Goal: Contribute content: Contribute content

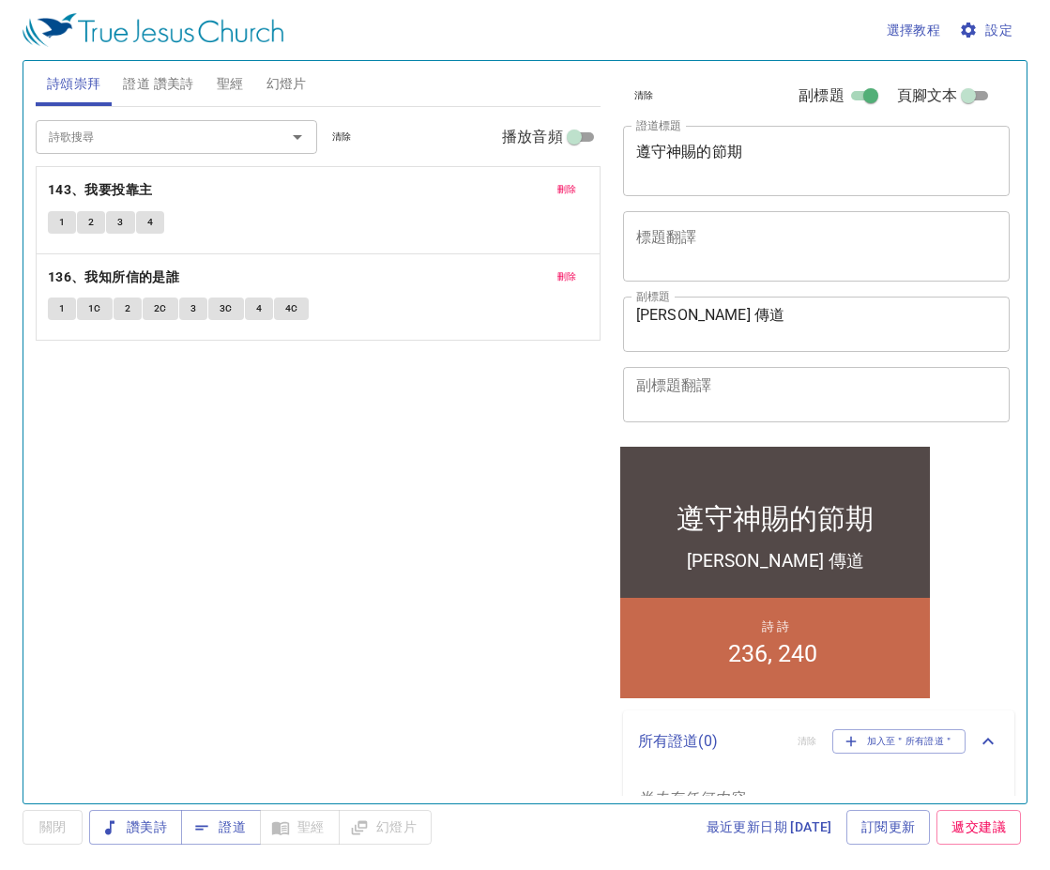
click at [565, 191] on span "刪除" at bounding box center [567, 189] width 20 height 17
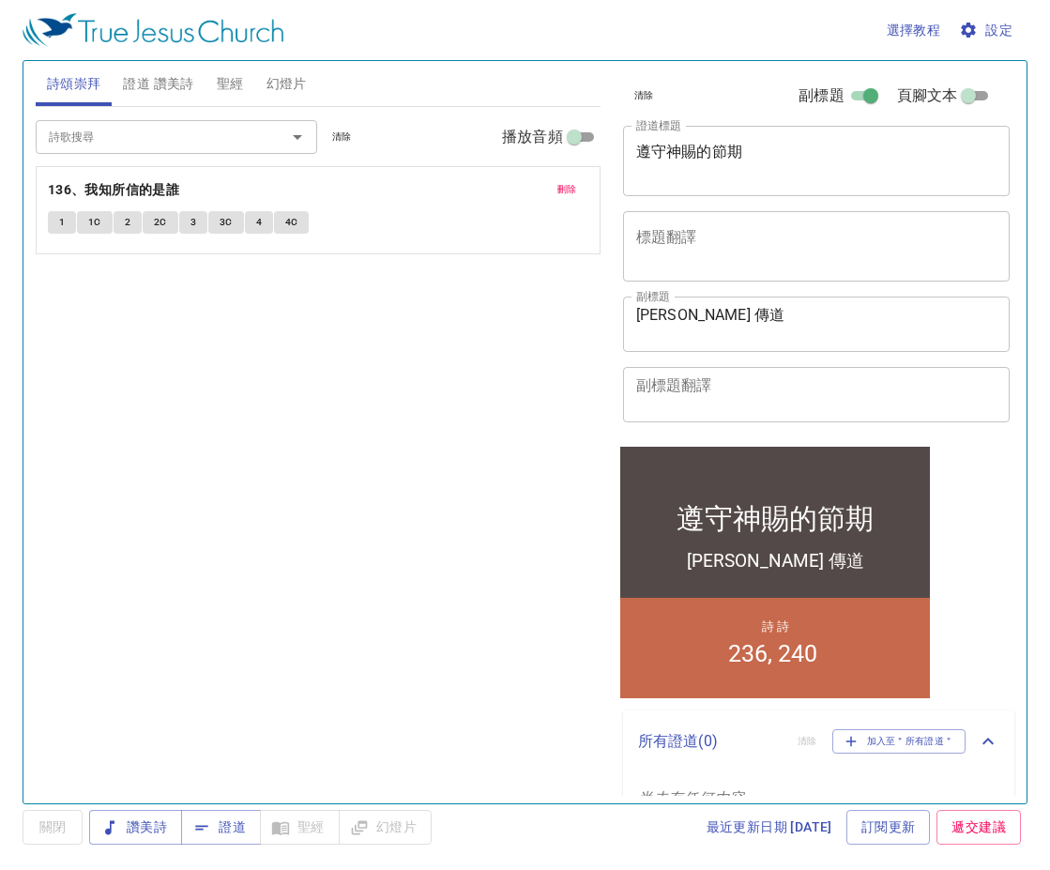
click at [565, 191] on span "刪除" at bounding box center [567, 189] width 20 height 17
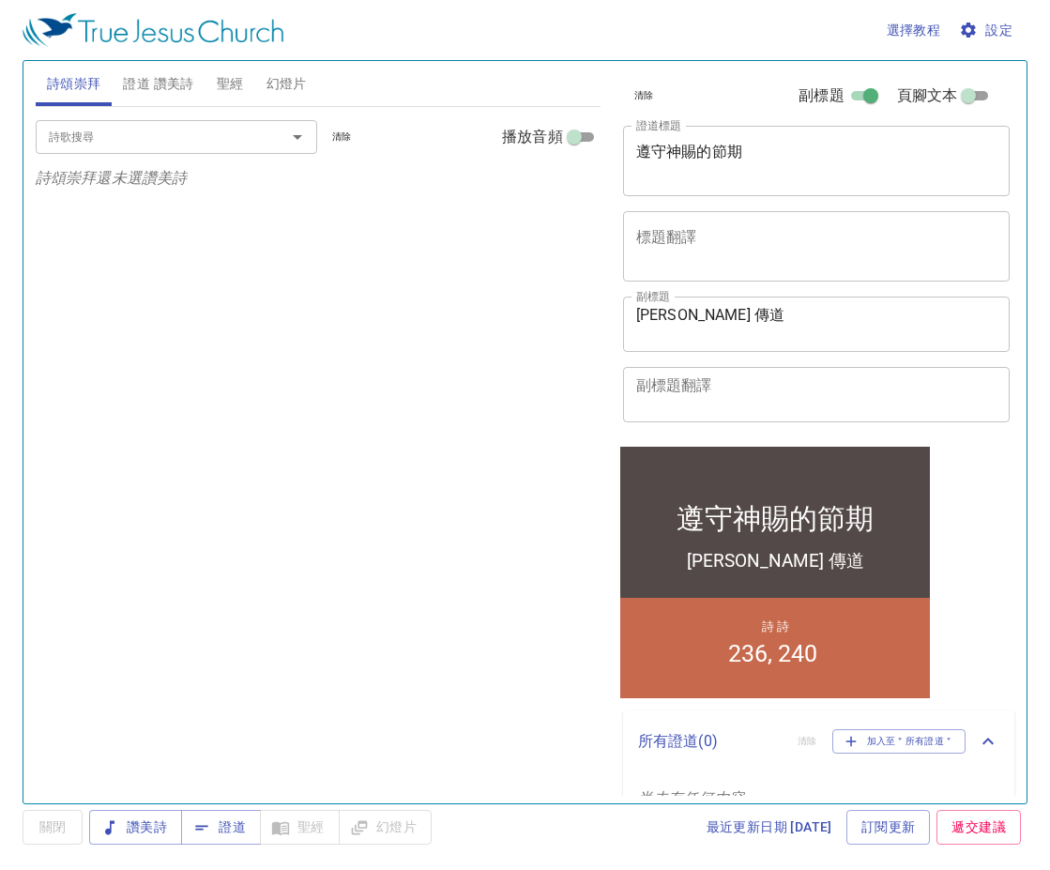
click at [175, 86] on span "證道 讚美詩" at bounding box center [158, 83] width 70 height 23
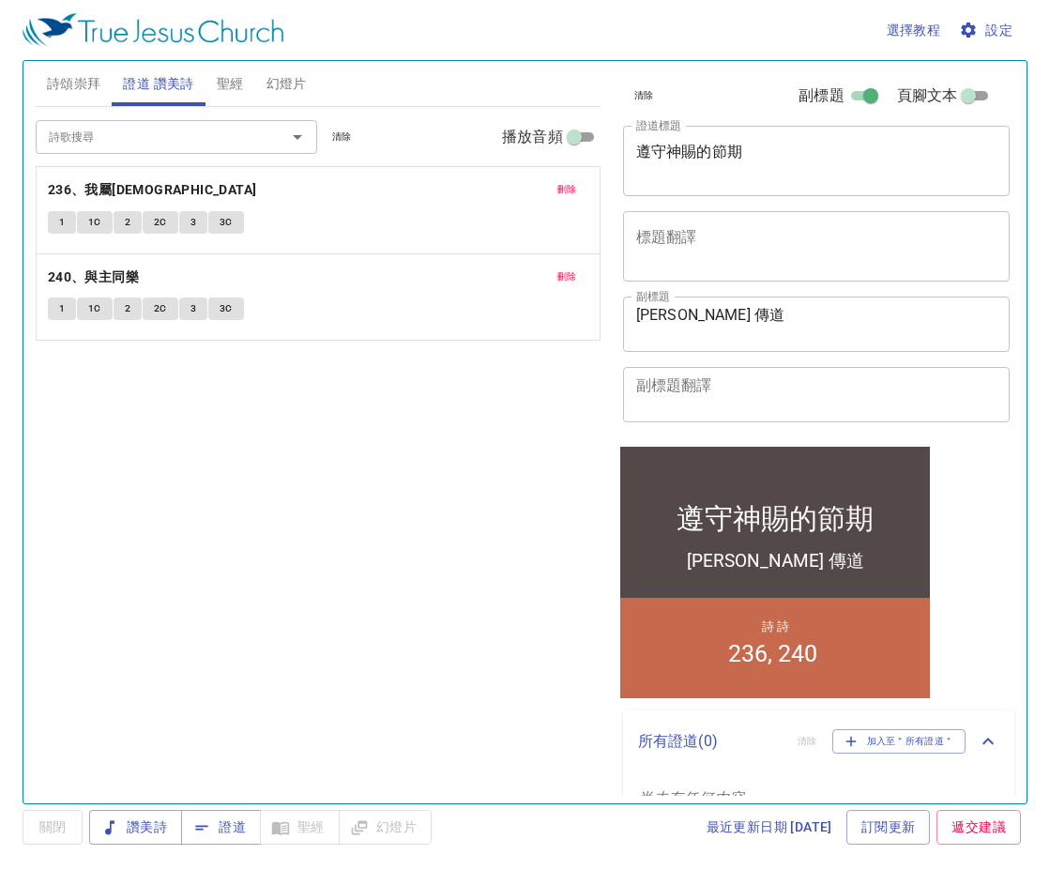
click at [566, 185] on span "刪除" at bounding box center [567, 189] width 20 height 17
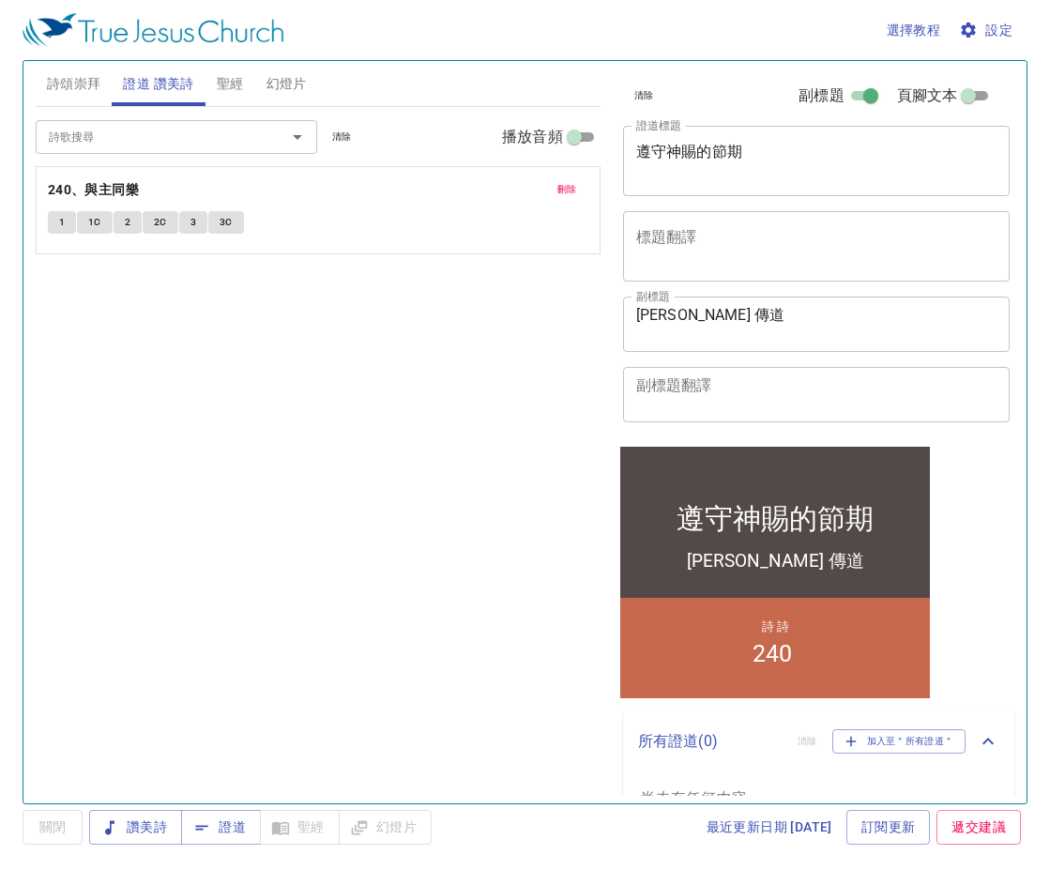
click at [566, 185] on span "刪除" at bounding box center [567, 189] width 20 height 17
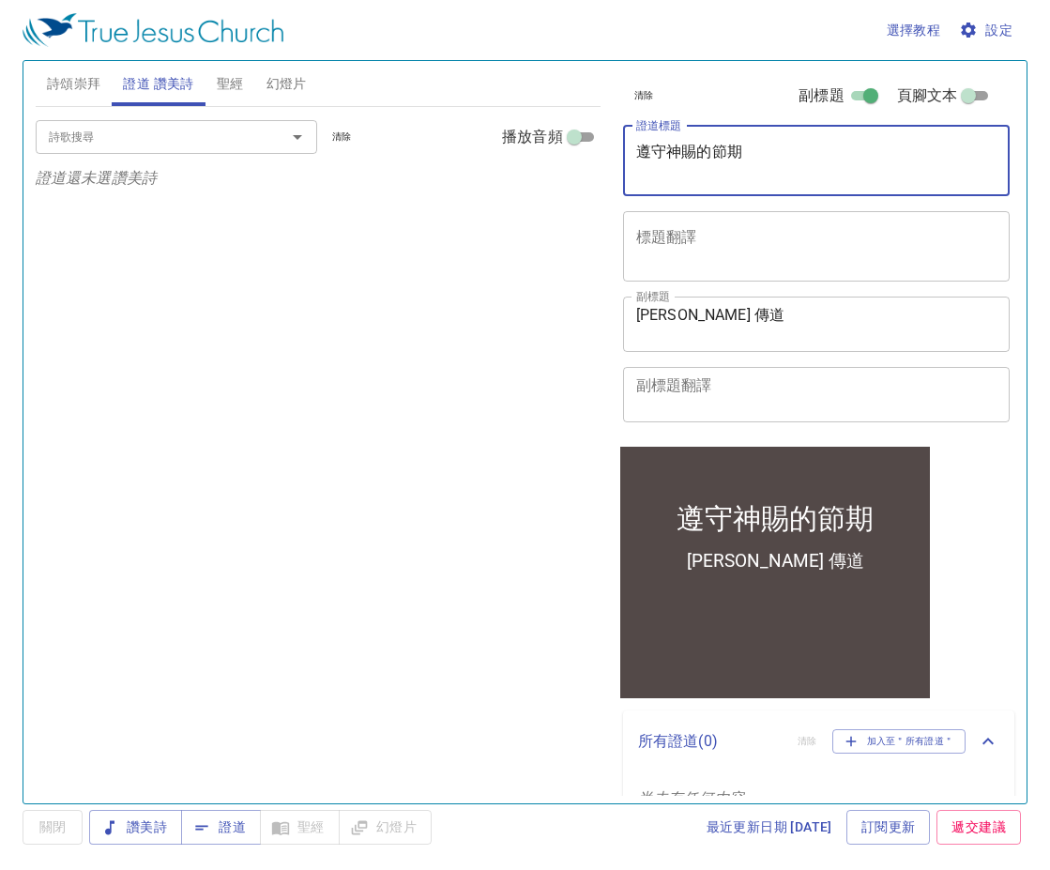
click at [756, 149] on textarea "遵守神賜的節期" at bounding box center [816, 161] width 361 height 36
type textarea "遵"
click at [998, 27] on span "設定" at bounding box center [988, 30] width 50 height 23
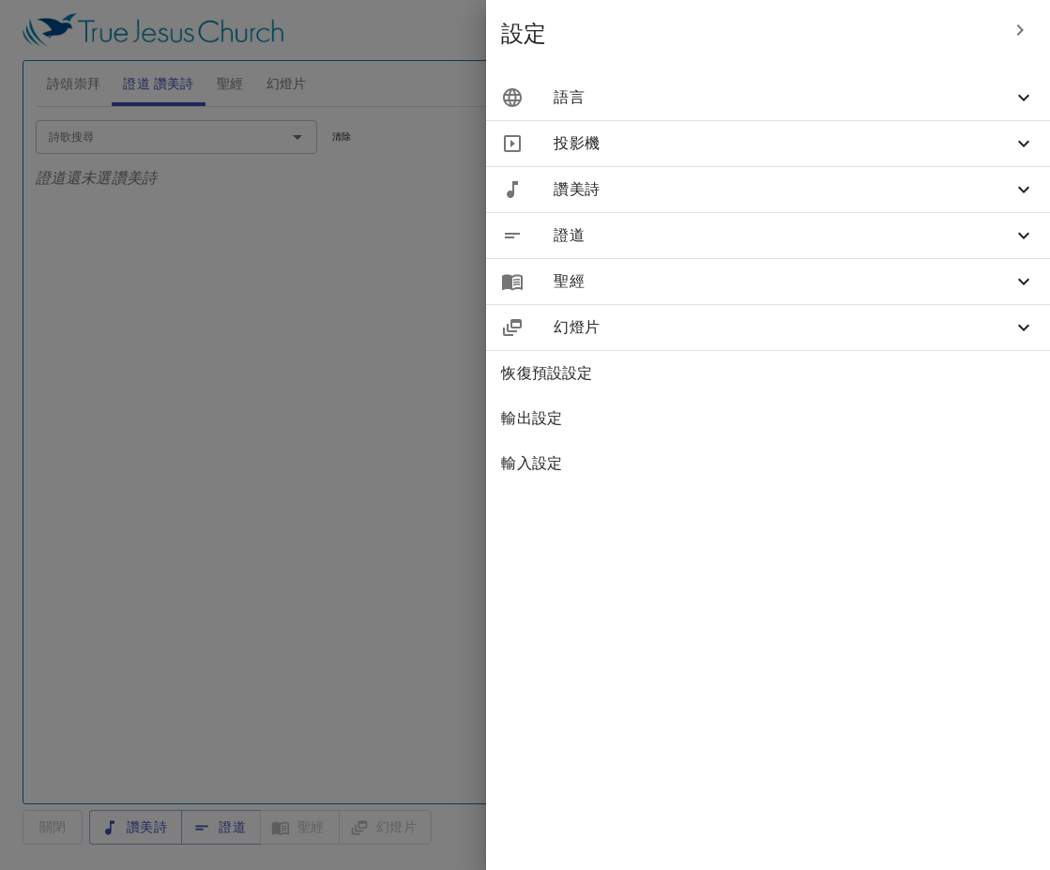
click at [1017, 98] on icon at bounding box center [1024, 97] width 23 height 23
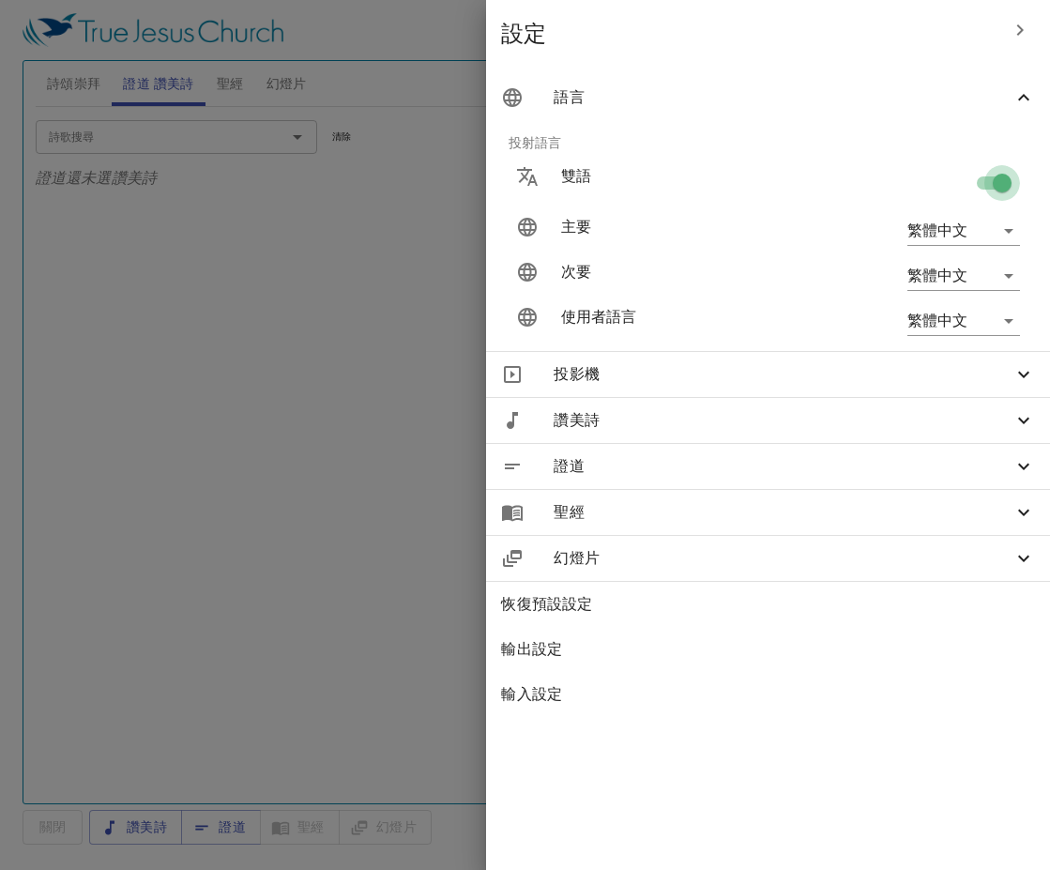
click at [1001, 186] on input "checkbox" at bounding box center [1002, 187] width 107 height 36
checkbox input "false"
click at [1024, 35] on icon "button" at bounding box center [1020, 30] width 23 height 23
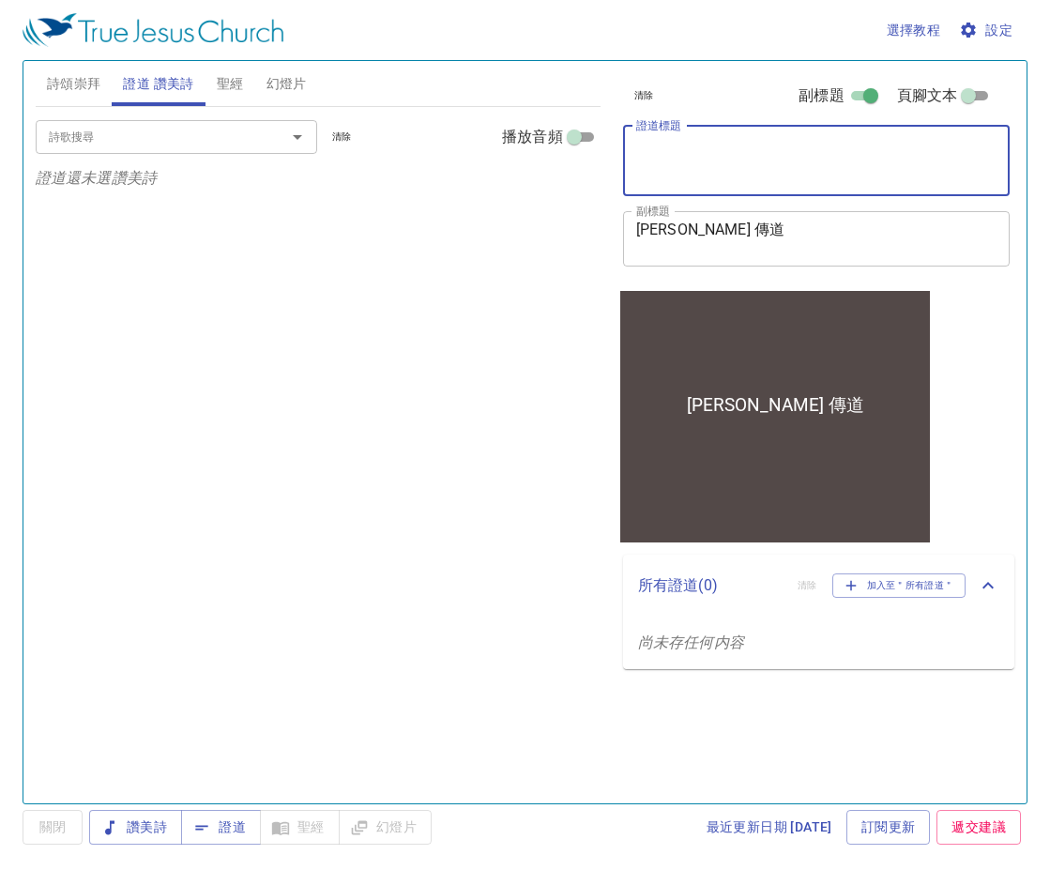
click at [702, 151] on textarea "證道標題" at bounding box center [816, 161] width 361 height 36
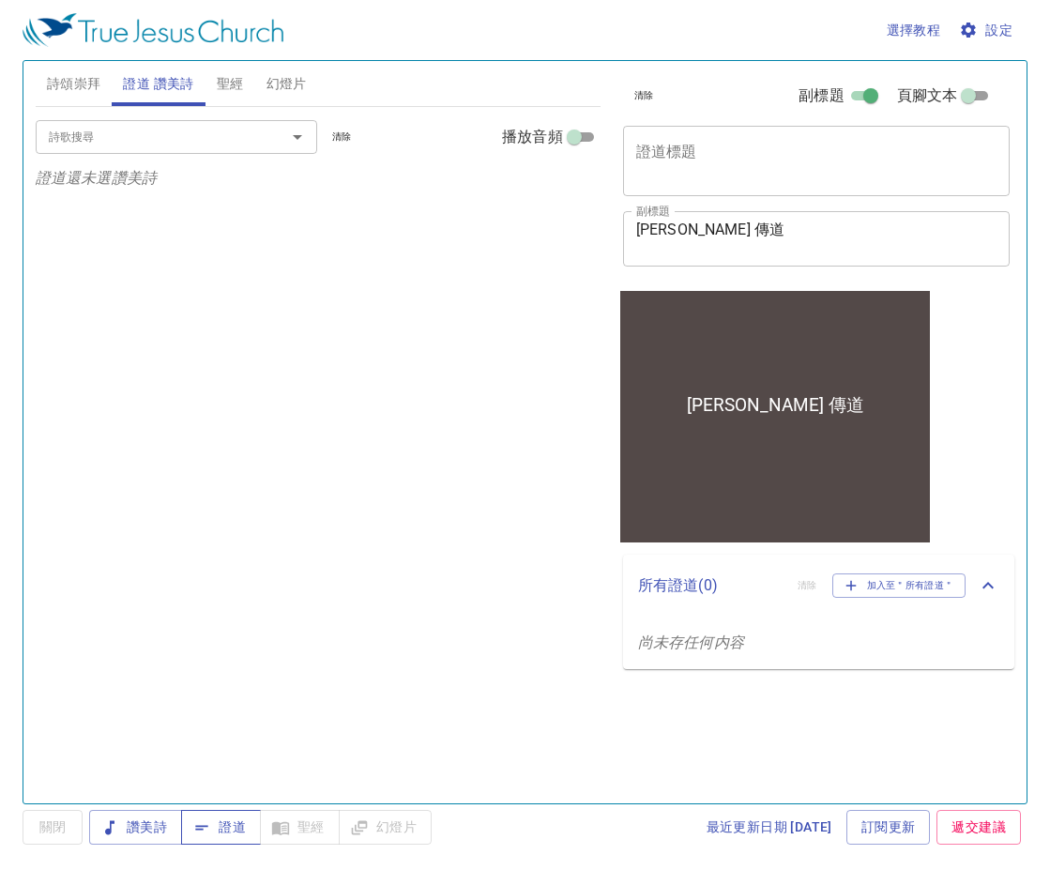
click at [220, 829] on span "證道" at bounding box center [221, 827] width 50 height 23
click at [648, 152] on textarea "證道標題" at bounding box center [816, 161] width 361 height 36
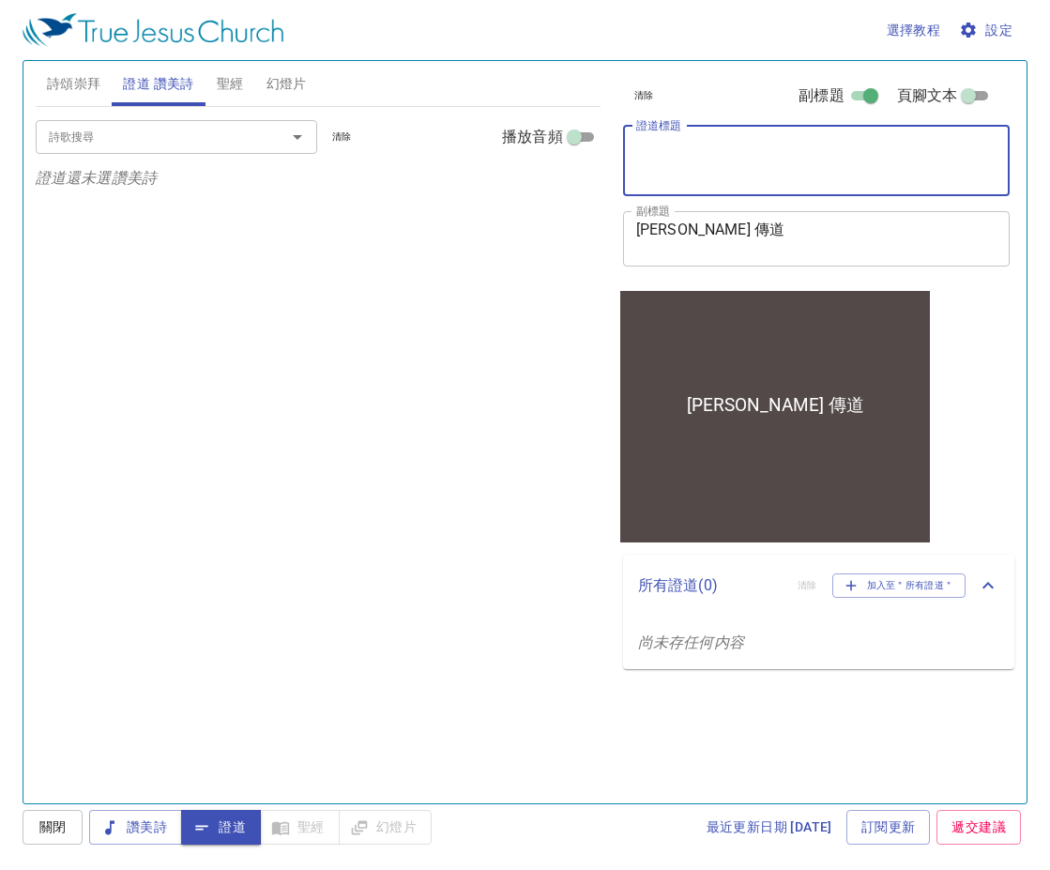
paste textarea "遵守神賜的節期"
type textarea "遵守神賜的節期(二)"
click at [159, 140] on input "詩歌搜尋" at bounding box center [148, 137] width 215 height 22
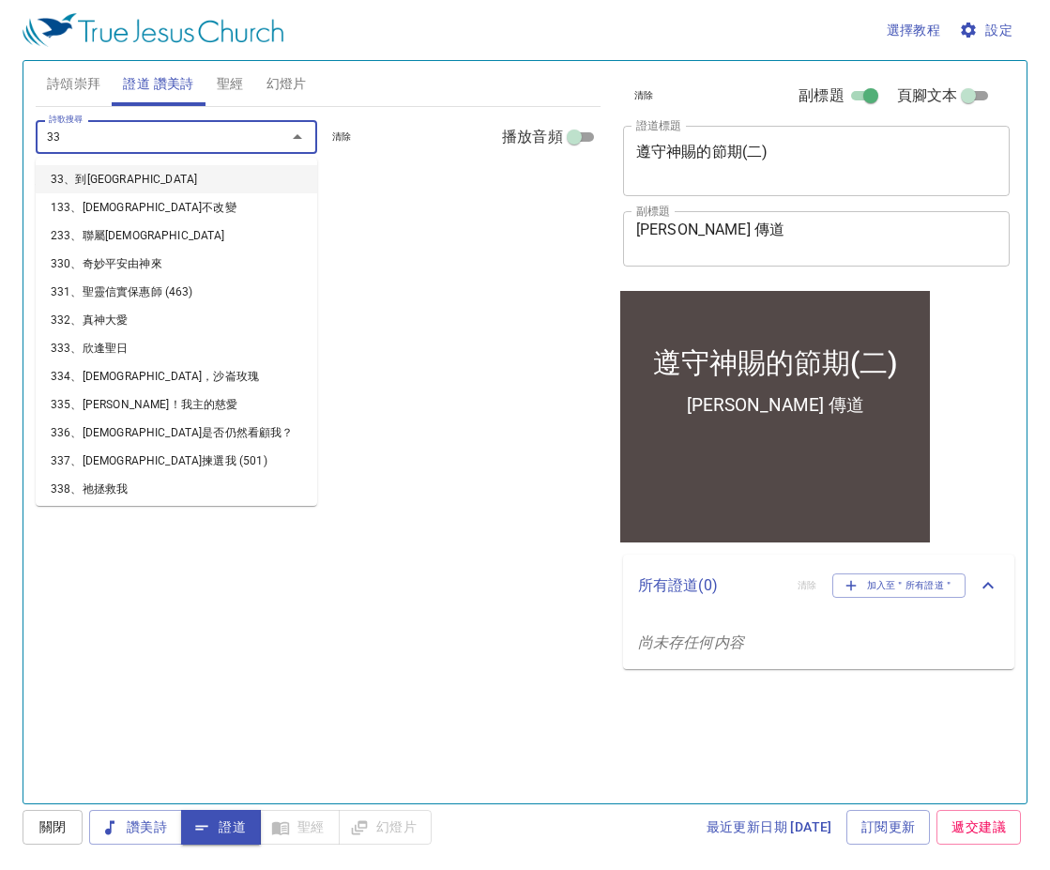
type input "330"
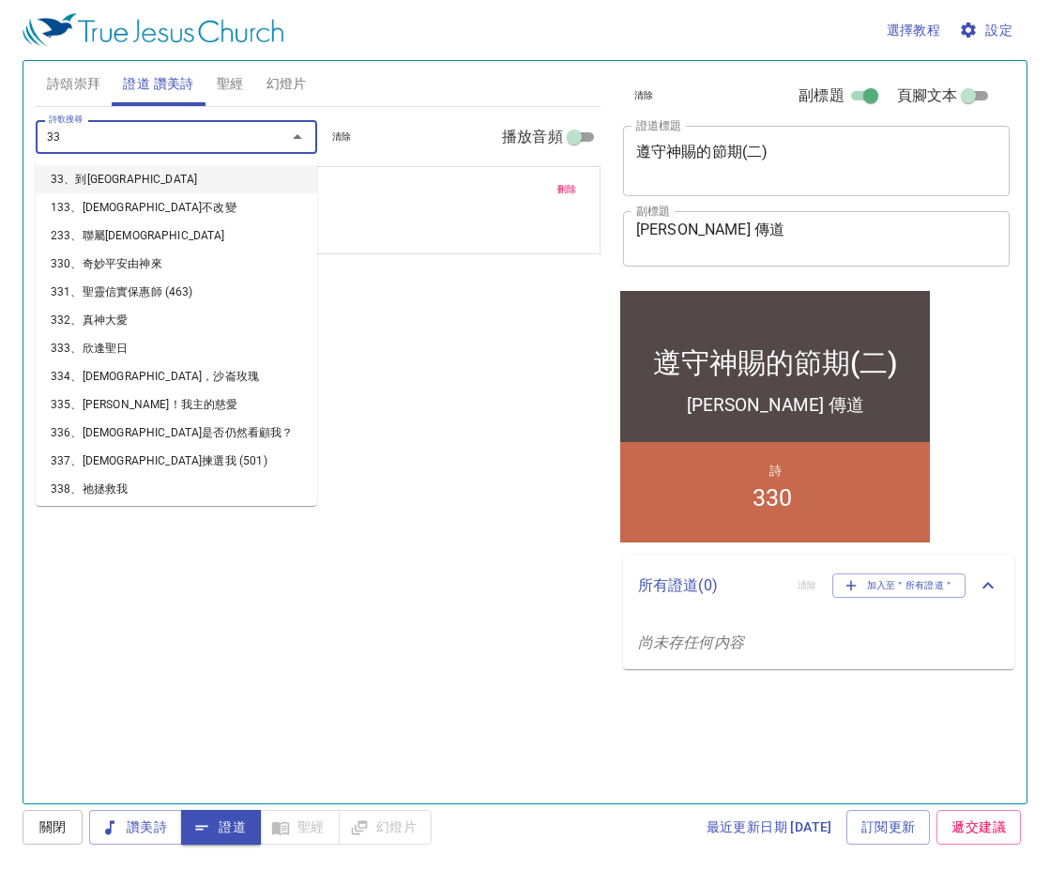
type input "337"
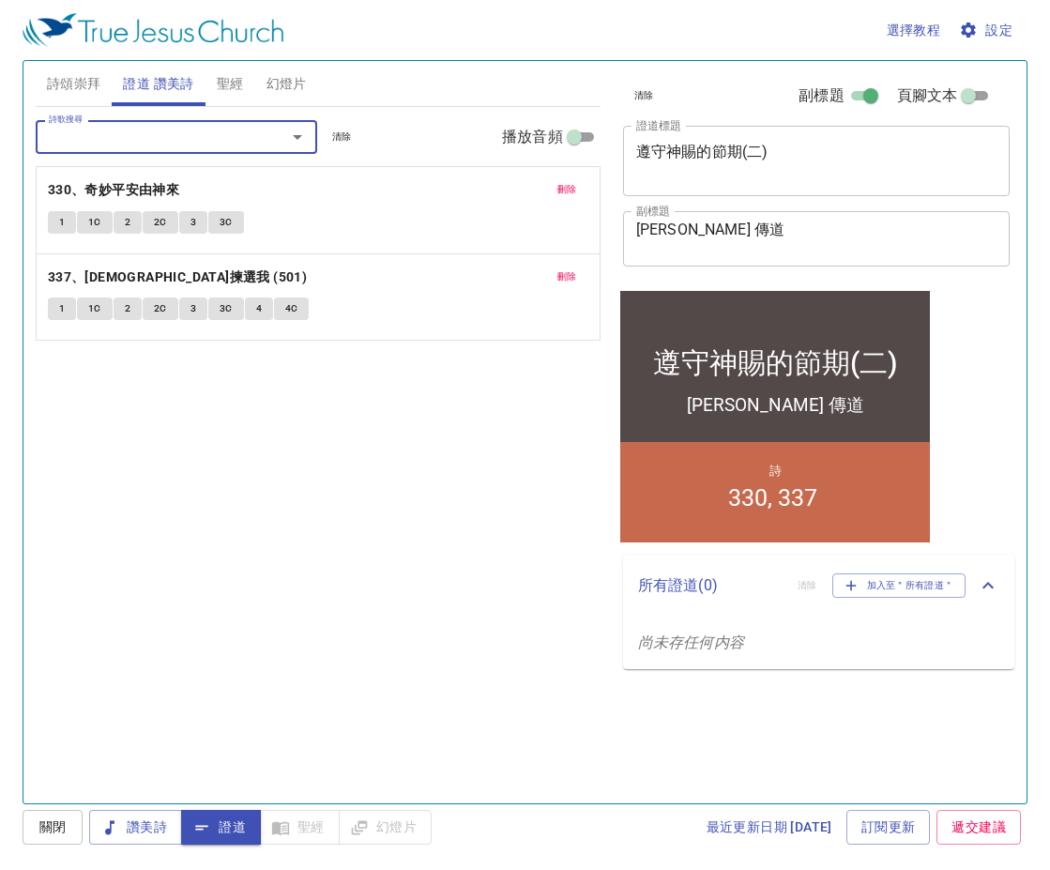
click at [74, 93] on span "詩頌崇拜" at bounding box center [74, 83] width 54 height 23
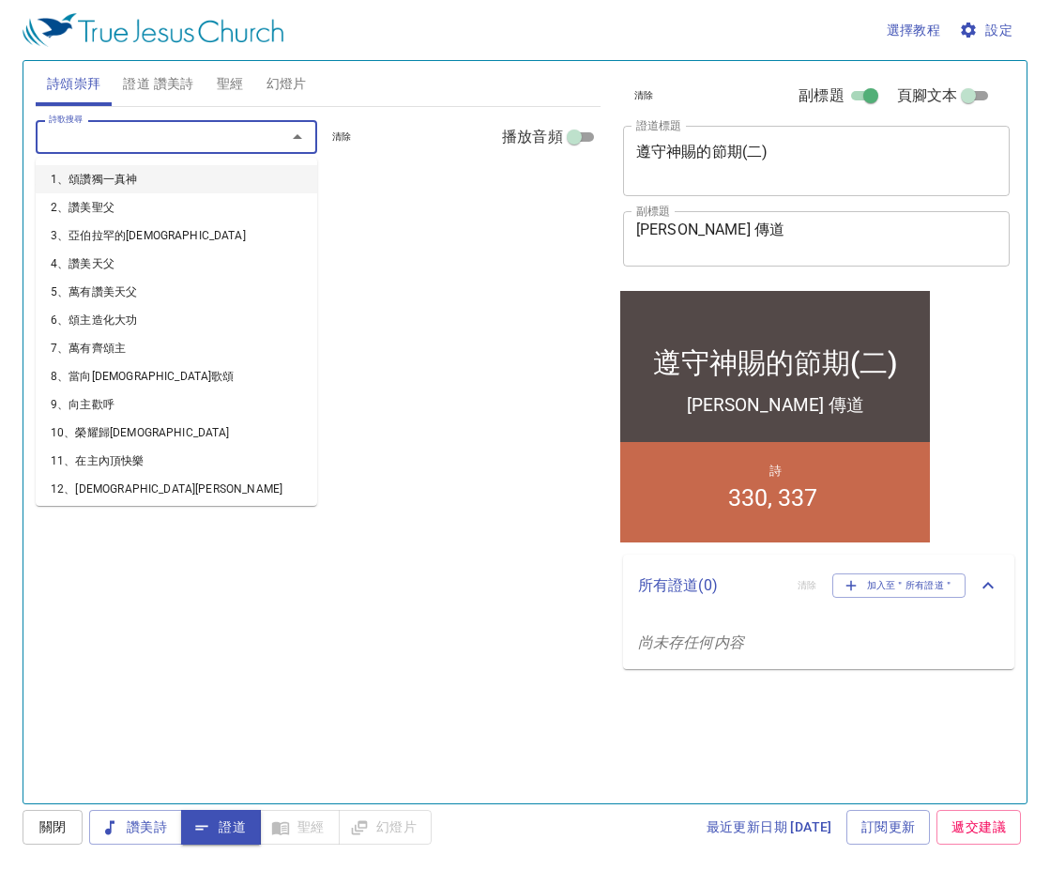
click at [87, 138] on input "詩歌搜尋" at bounding box center [148, 137] width 215 height 22
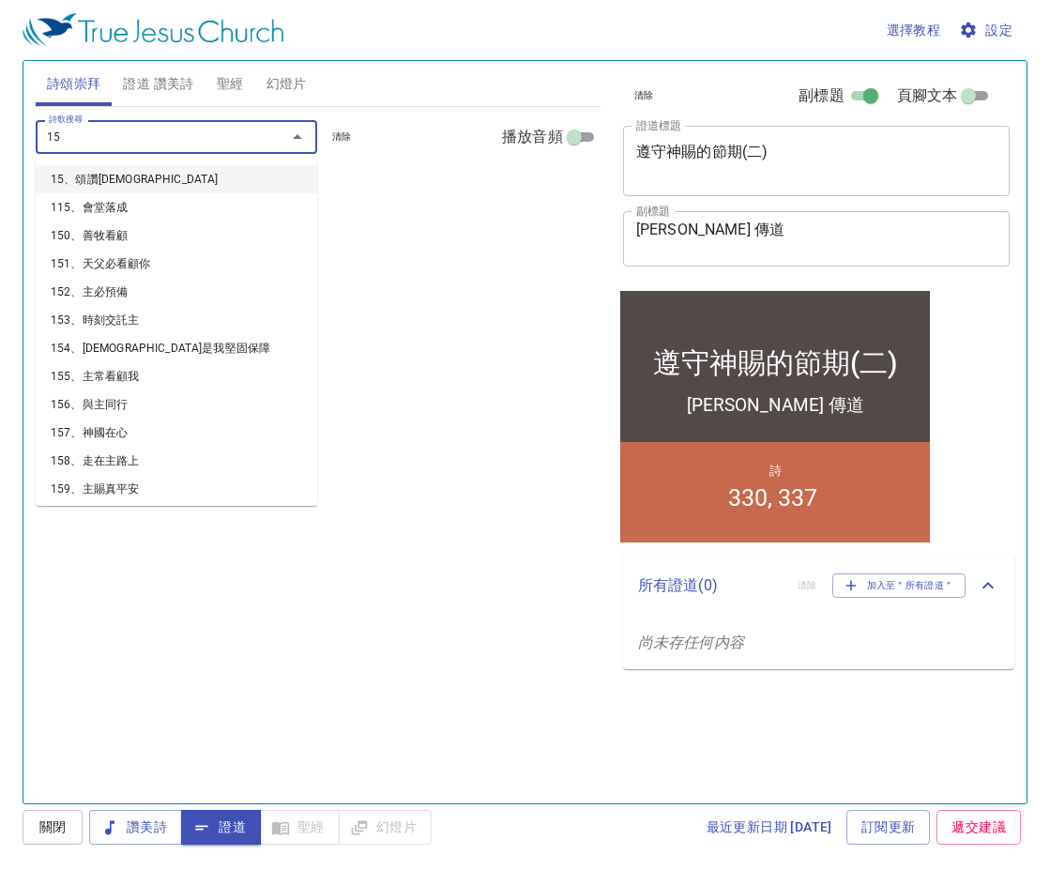
type input "156"
type input "161"
type input "153"
type input "154"
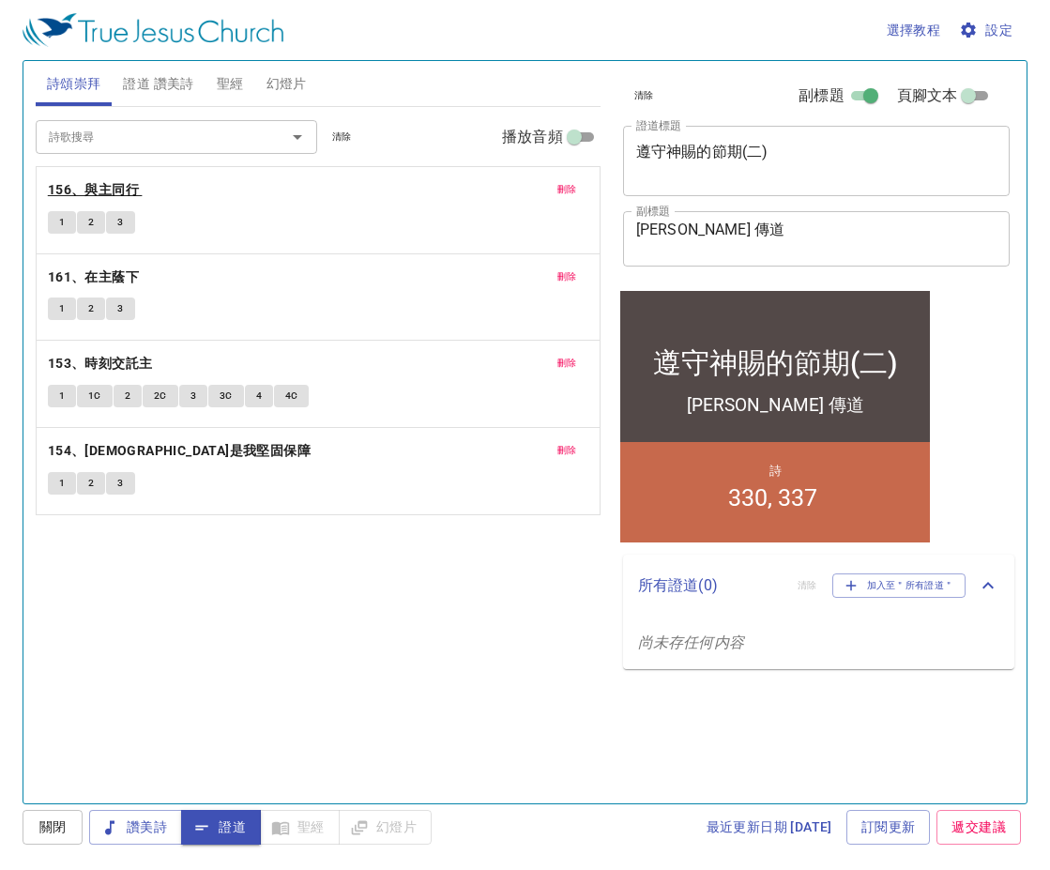
click at [94, 187] on b "156、與主同行" at bounding box center [93, 189] width 91 height 23
click at [61, 220] on span "1" at bounding box center [62, 222] width 6 height 17
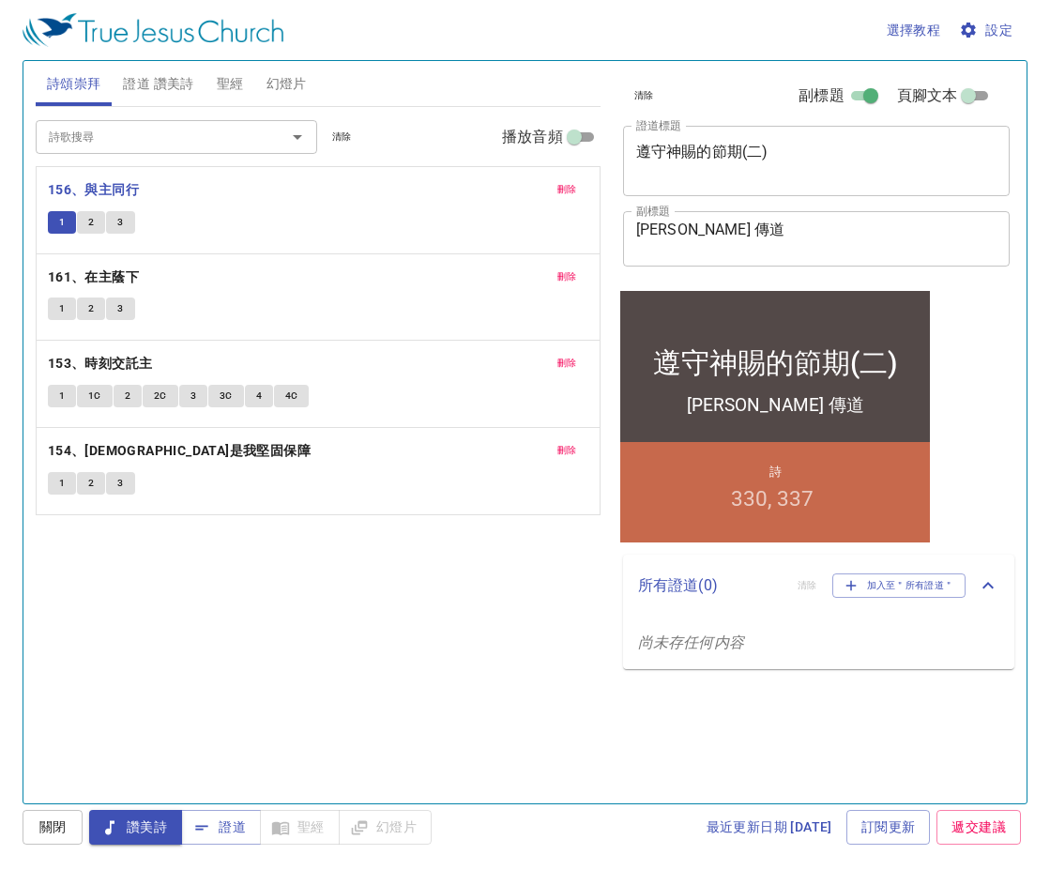
click at [56, 221] on button "1" at bounding box center [62, 222] width 28 height 23
click at [90, 222] on span "2" at bounding box center [91, 222] width 6 height 17
click at [123, 224] on span "3" at bounding box center [120, 222] width 6 height 17
click at [568, 191] on span "刪除" at bounding box center [567, 189] width 20 height 17
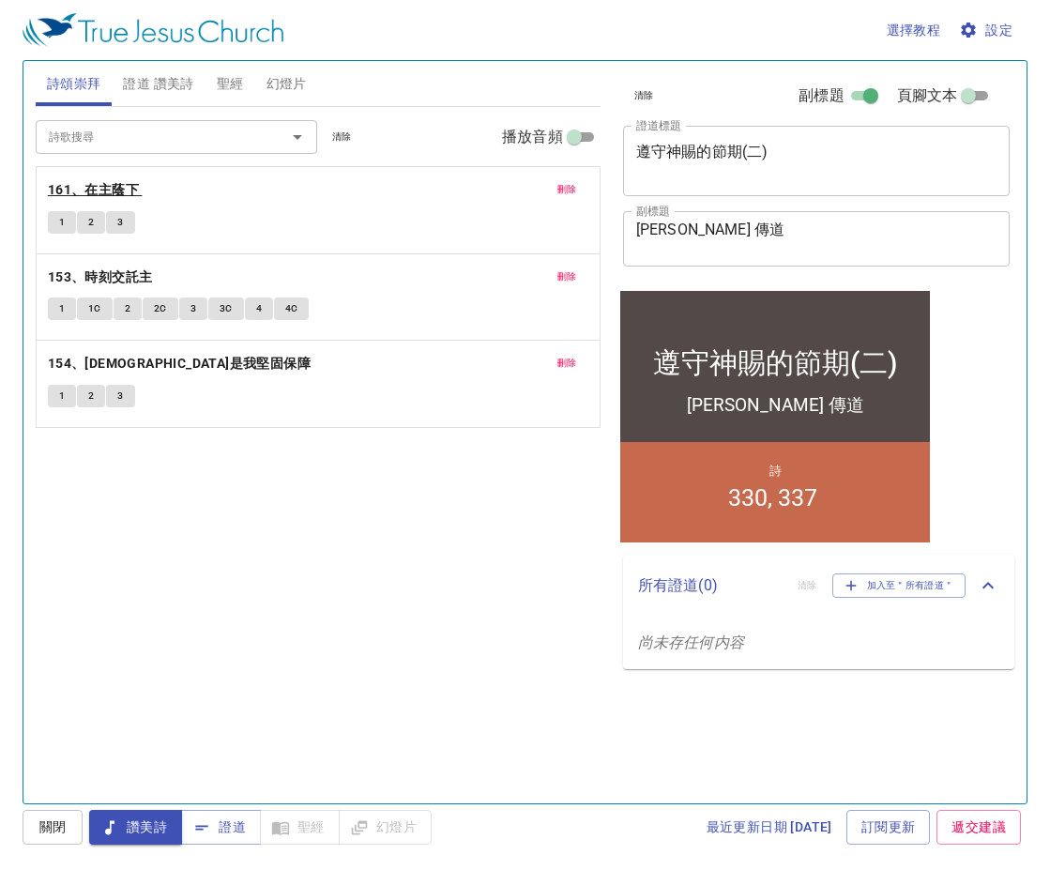
click at [111, 184] on b "161、在主蔭下" at bounding box center [93, 189] width 91 height 23
click at [57, 221] on button "1" at bounding box center [62, 222] width 28 height 23
click at [59, 222] on span "1" at bounding box center [62, 222] width 6 height 17
click at [570, 195] on span "刪除" at bounding box center [567, 189] width 20 height 17
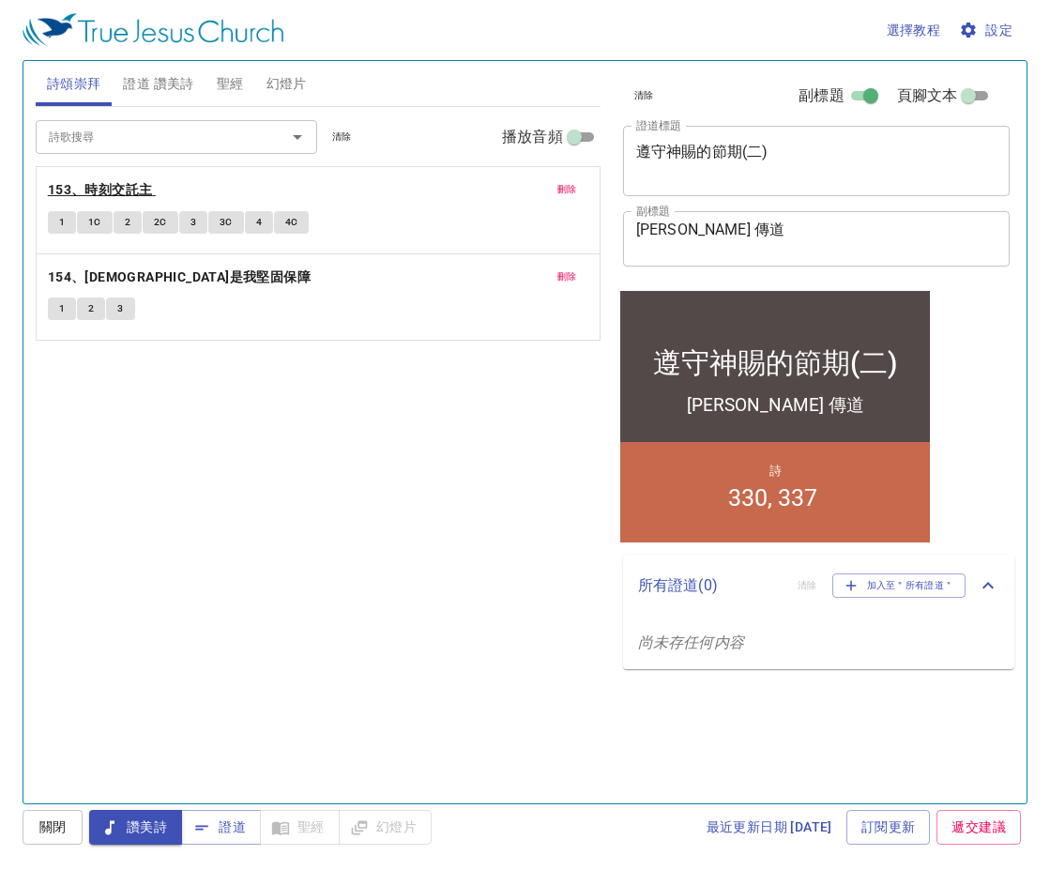
click at [93, 192] on b "153、時刻交託主" at bounding box center [100, 189] width 105 height 23
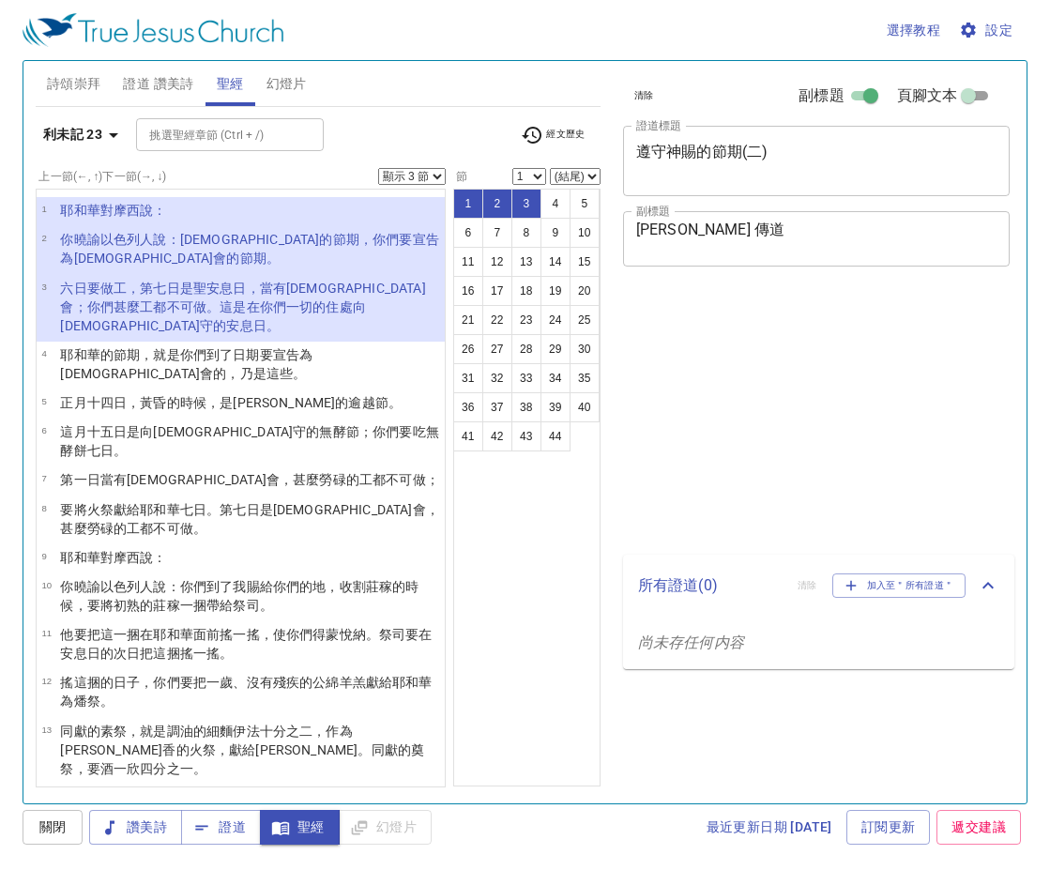
select select "3"
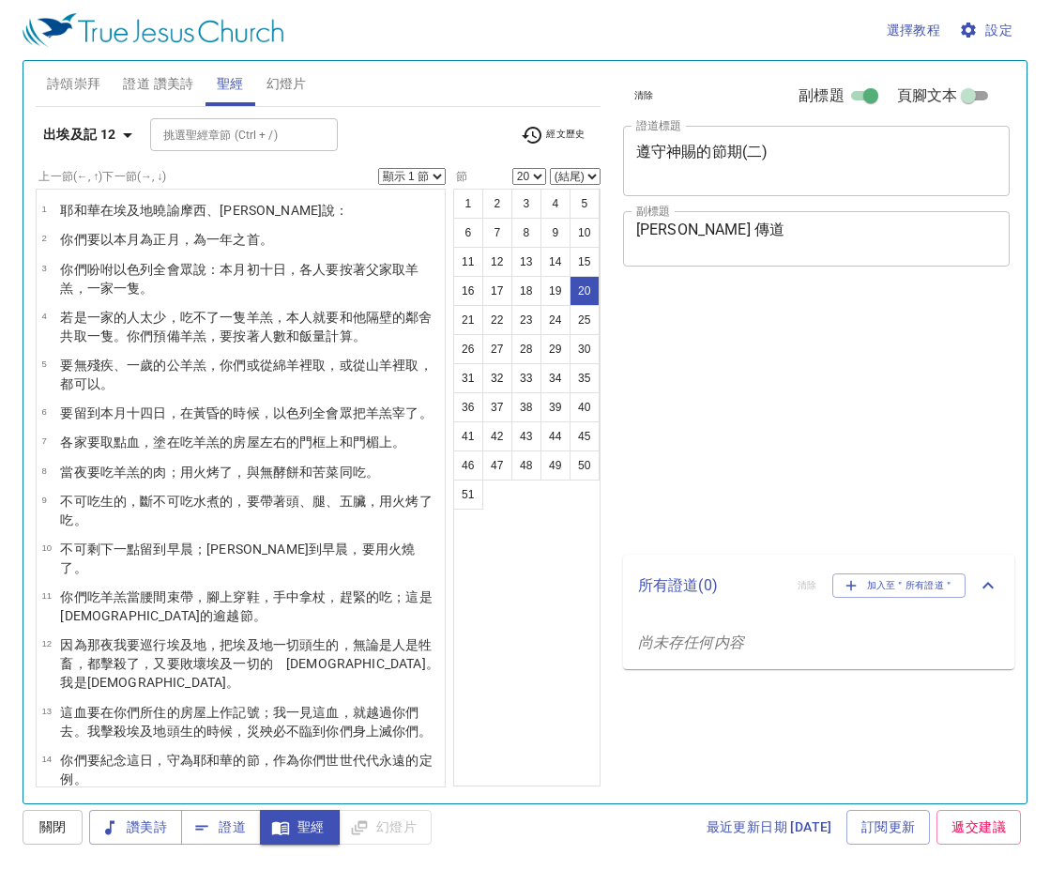
select select "20"
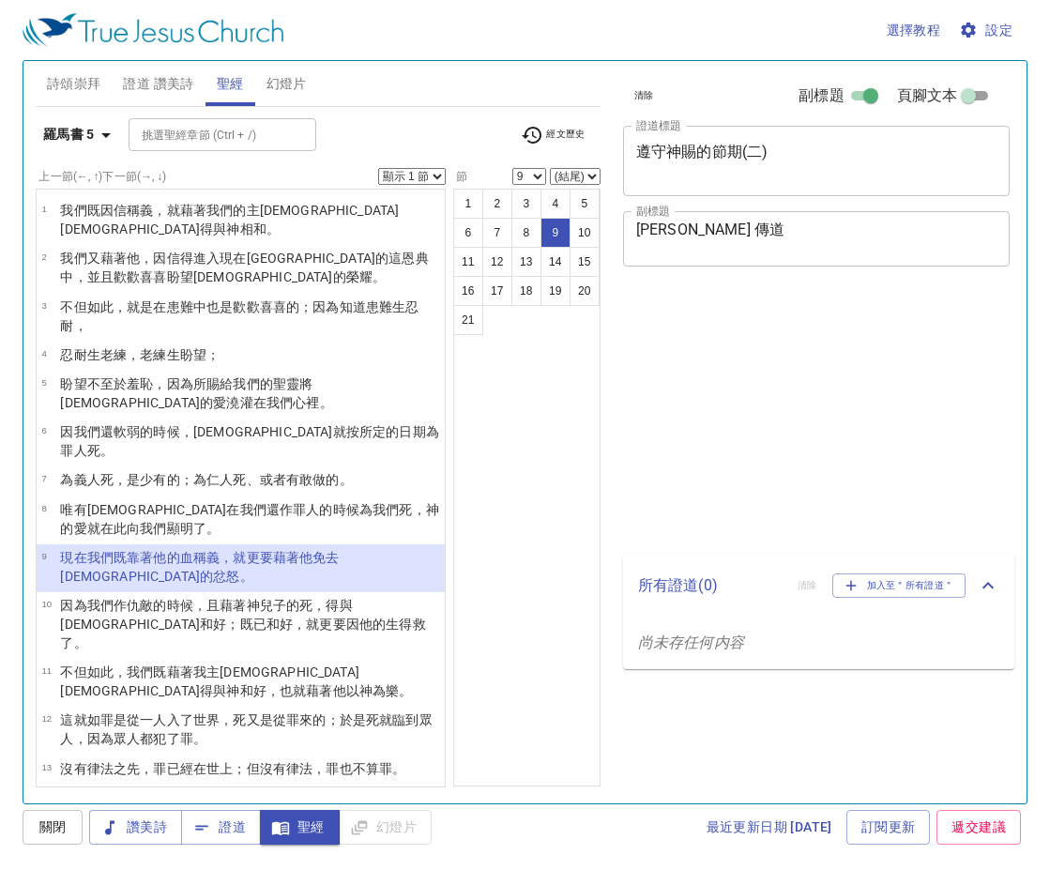
select select "9"
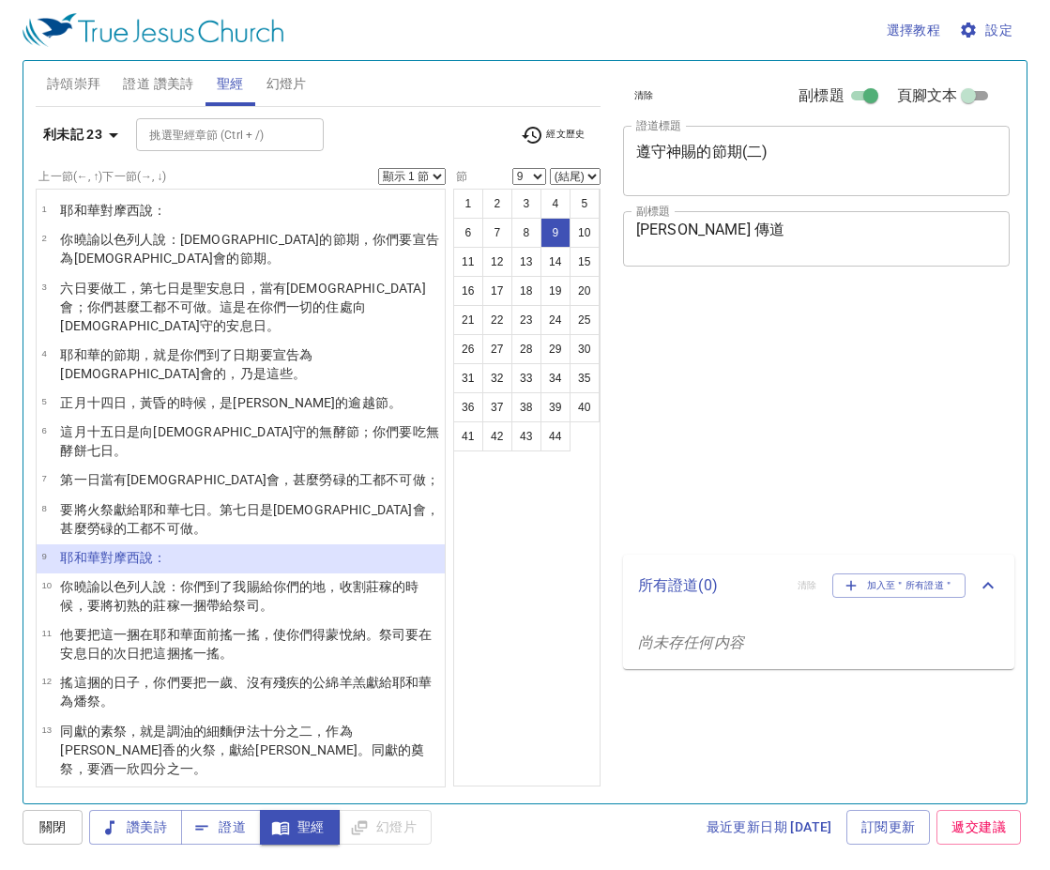
select select "9"
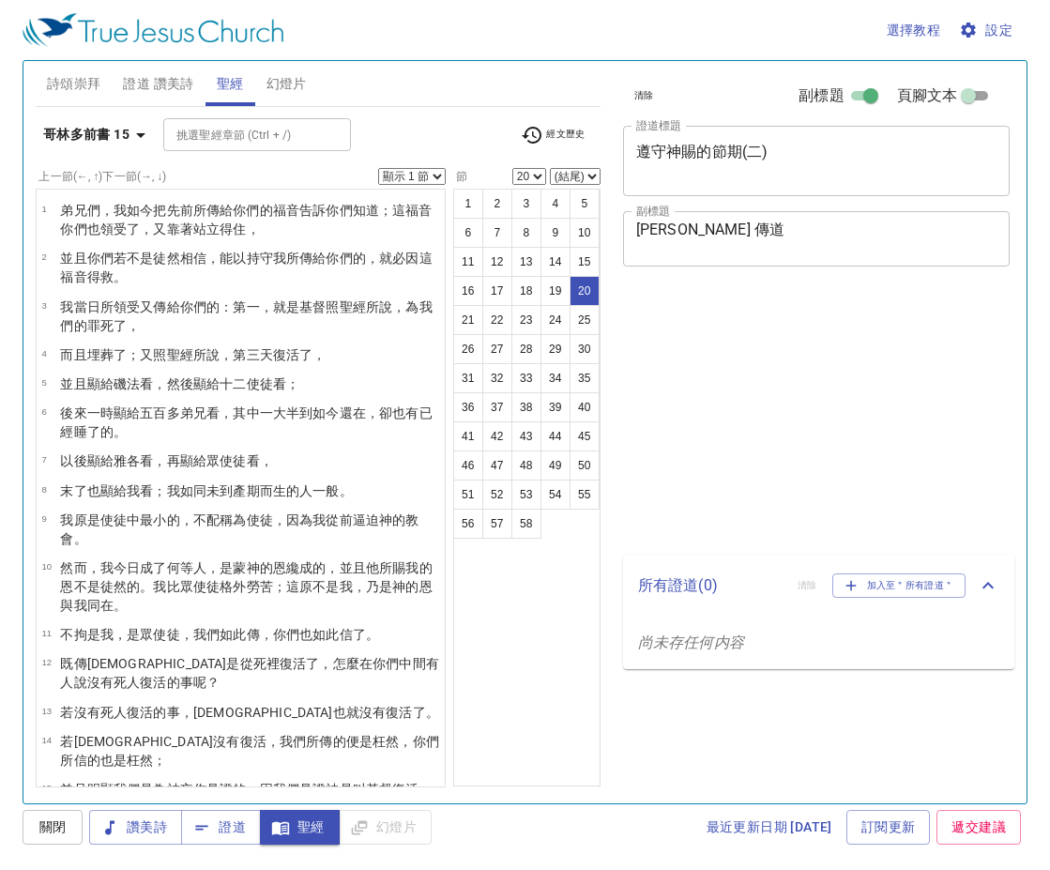
select select "20"
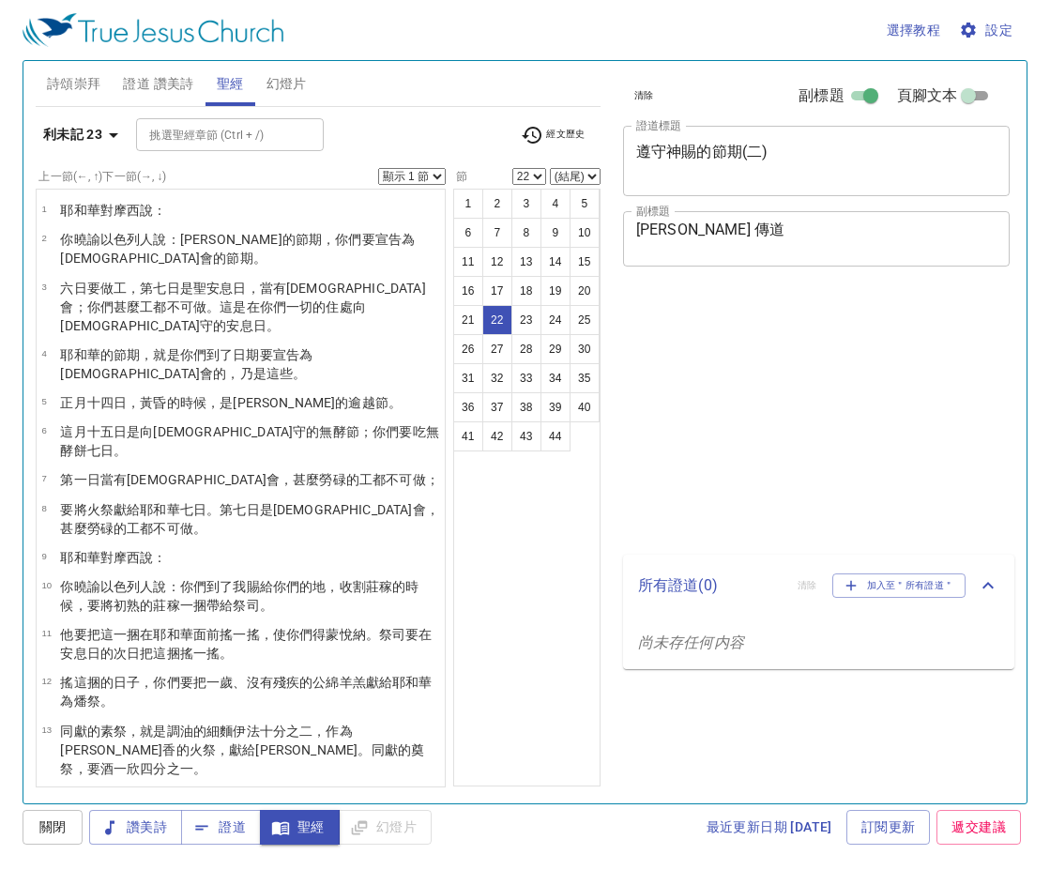
select select "22"
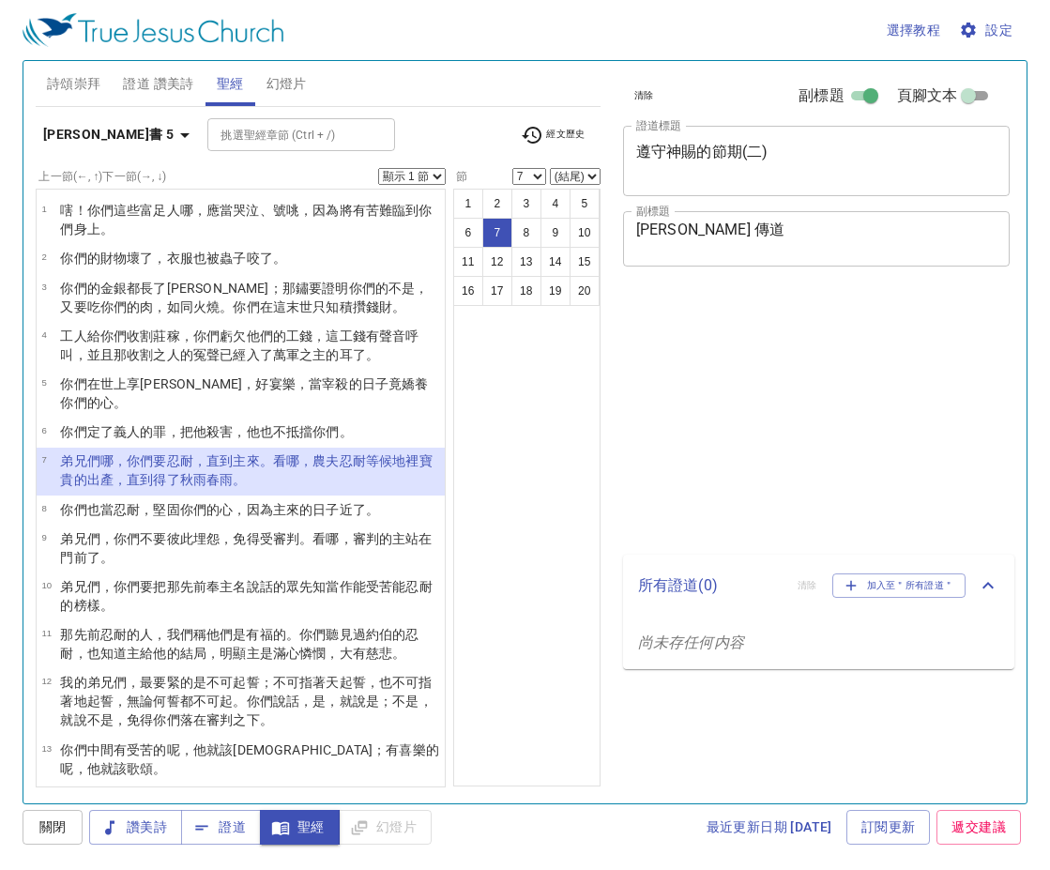
select select "7"
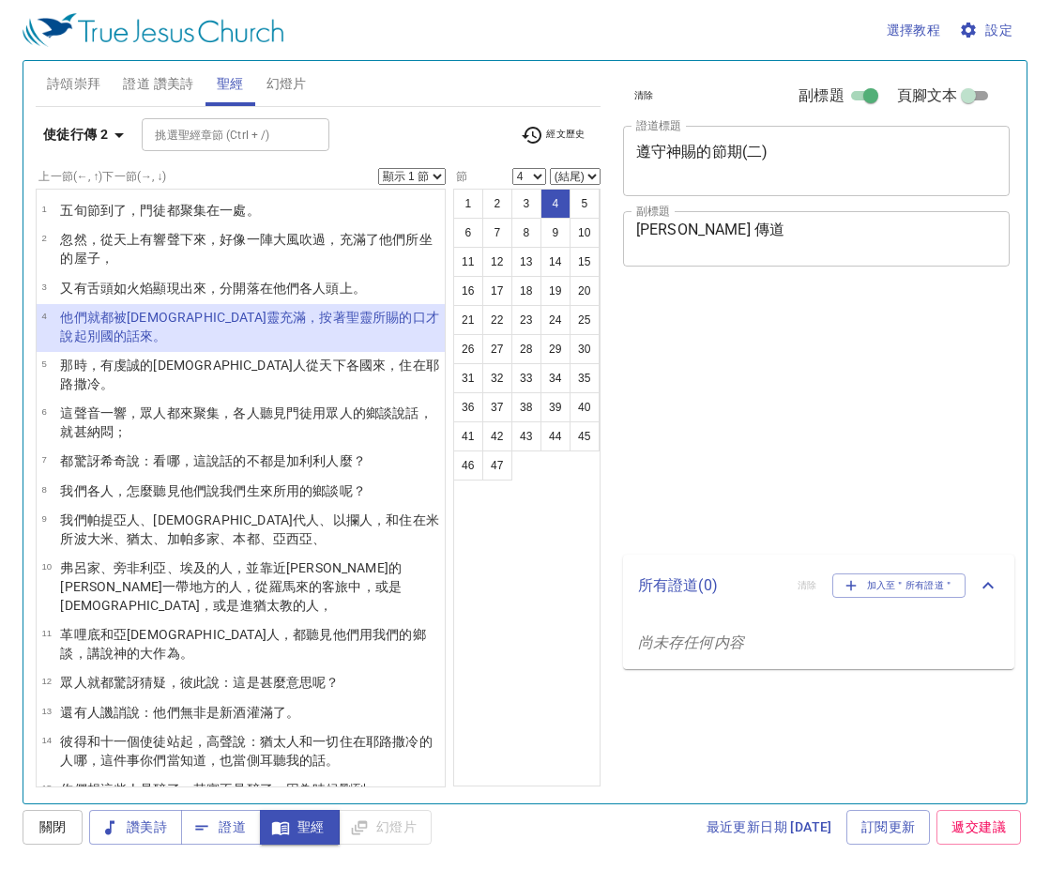
select select "4"
